Goal: Check status: Check status

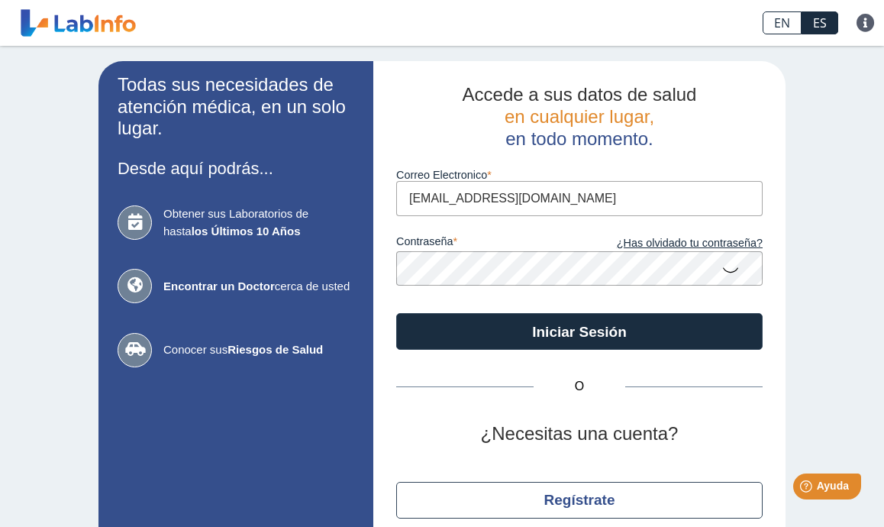
type input "[EMAIL_ADDRESS][DOMAIN_NAME]"
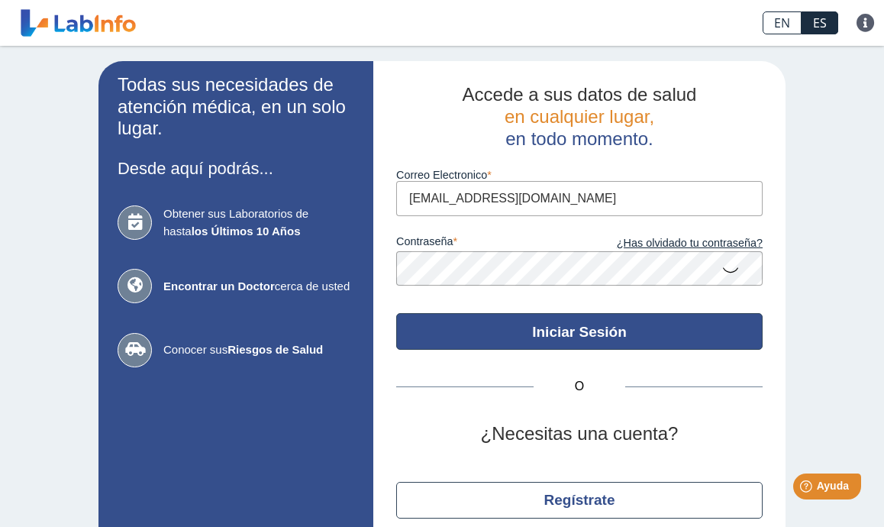
click at [632, 334] on button "Iniciar Sesión" at bounding box center [579, 331] width 367 height 37
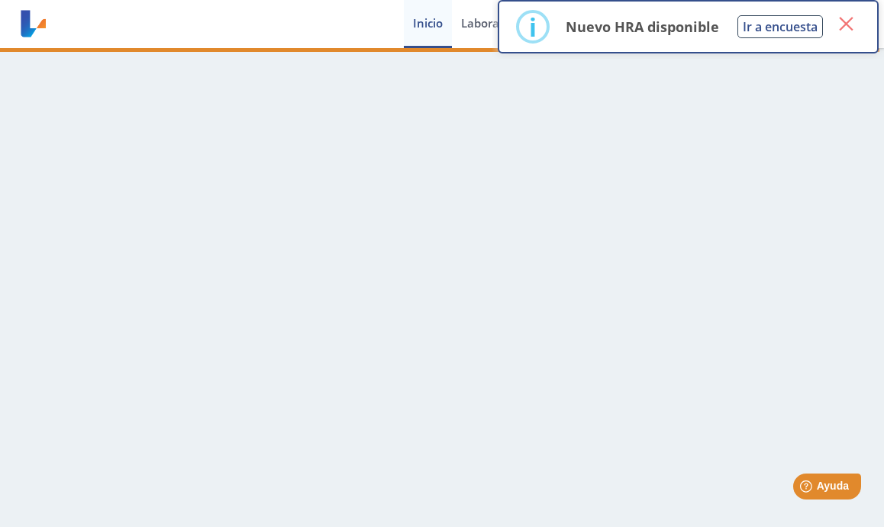
click at [845, 28] on button "×" at bounding box center [845, 23] width 27 height 27
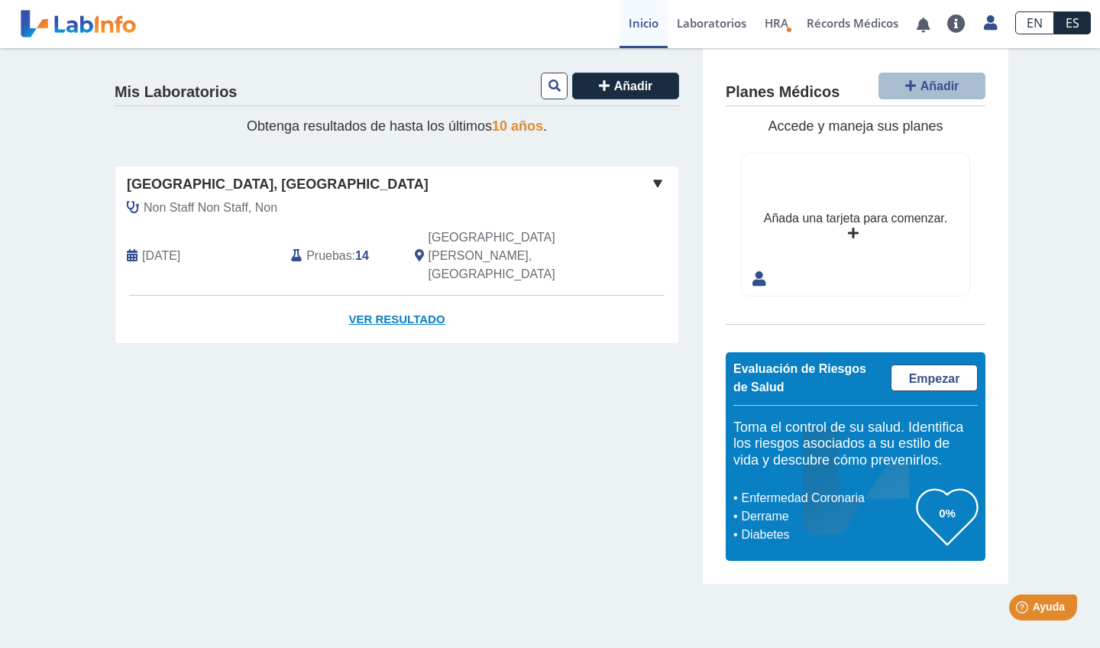
click at [426, 296] on link "Ver Resultado" at bounding box center [396, 320] width 563 height 48
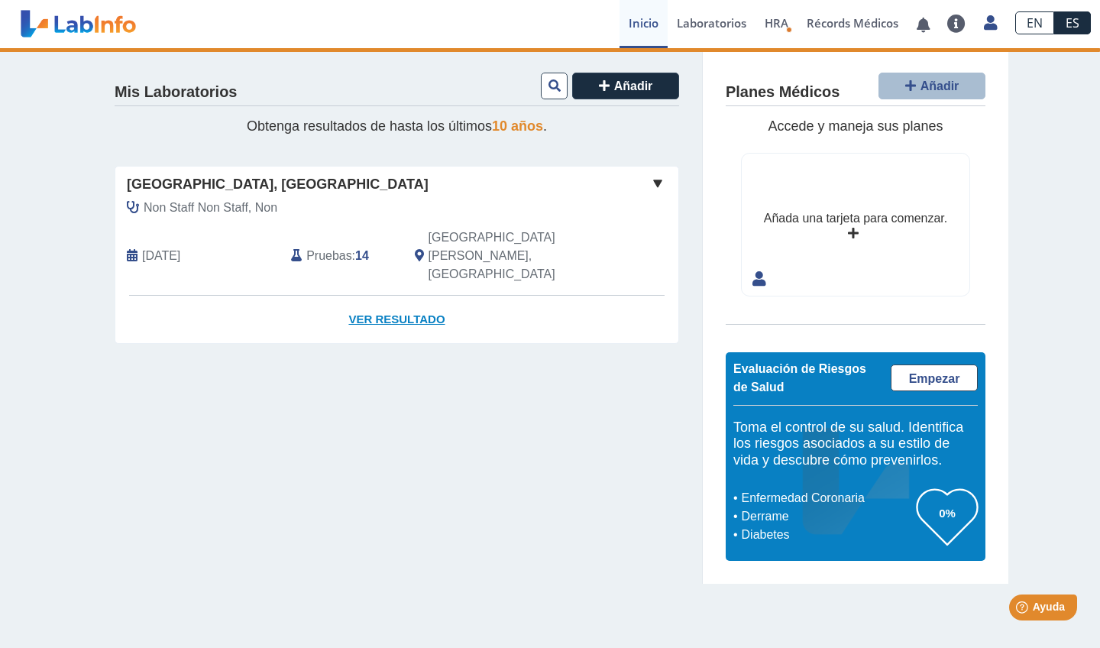
click at [375, 296] on link "Ver Resultado" at bounding box center [396, 320] width 563 height 48
click at [670, 186] on div "[GEOGRAPHIC_DATA], [GEOGRAPHIC_DATA]" at bounding box center [396, 184] width 563 height 21
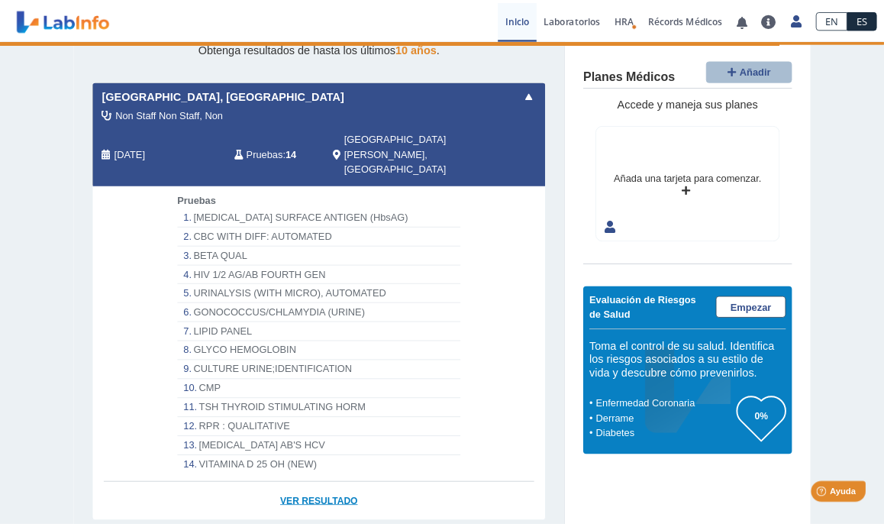
scroll to position [66, 0]
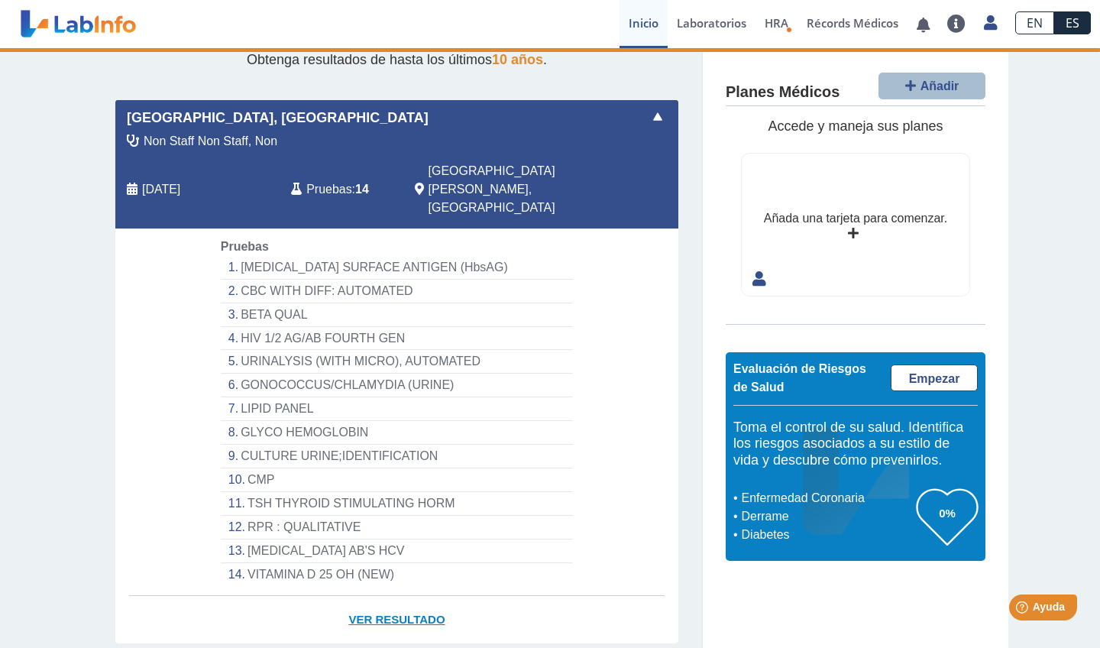
click at [379, 526] on link "Ver Resultado" at bounding box center [396, 620] width 563 height 48
click at [376, 526] on link "Ver Resultado" at bounding box center [396, 620] width 563 height 48
